Goal: Information Seeking & Learning: Find specific fact

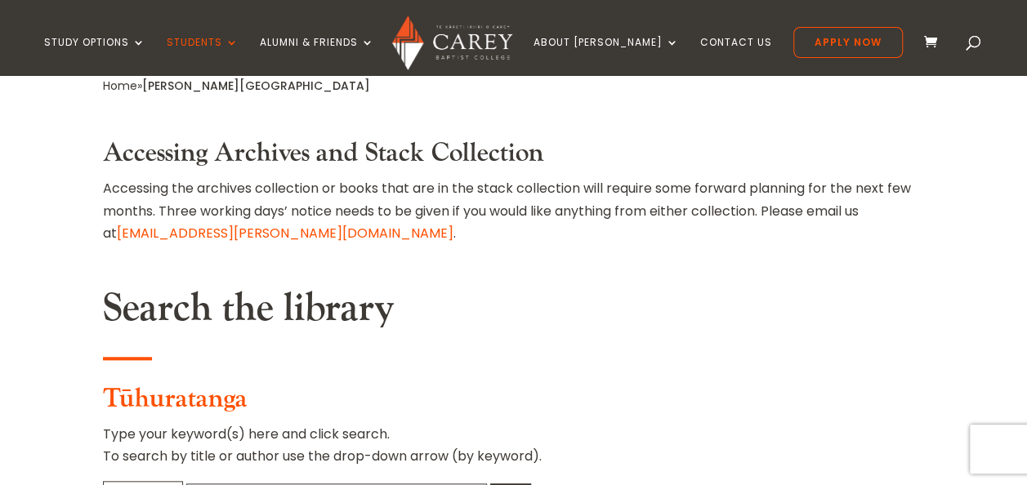
scroll to position [736, 0]
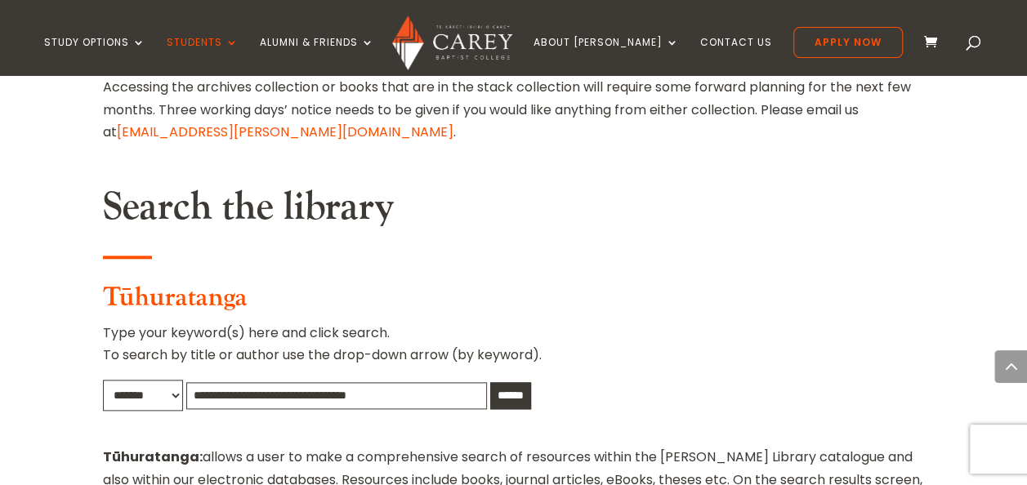
click at [265, 383] on input "text" at bounding box center [336, 396] width 301 height 27
type input "**********"
click at [490, 383] on input "******" at bounding box center [510, 396] width 41 height 27
